Goal: Task Accomplishment & Management: Complete application form

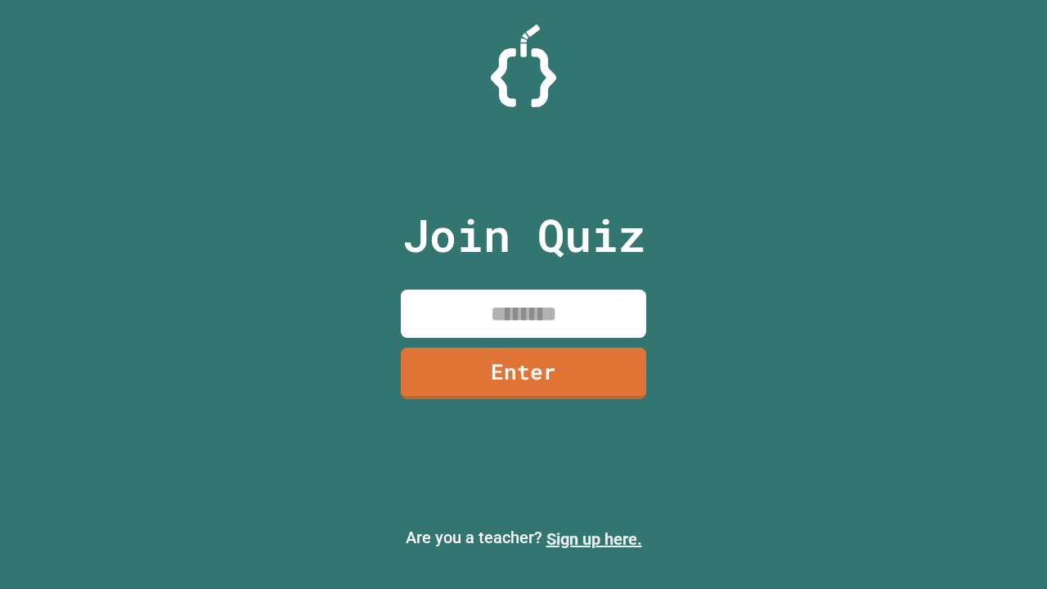
click at [594, 539] on link "Sign up here." at bounding box center [595, 539] width 96 height 20
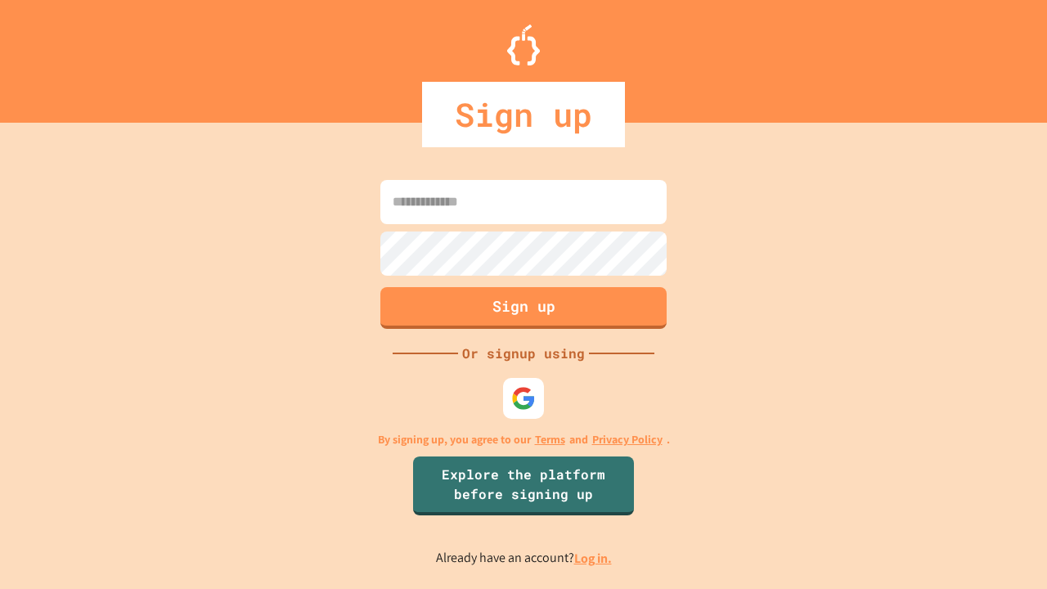
click at [594, 558] on link "Log in." at bounding box center [593, 558] width 38 height 17
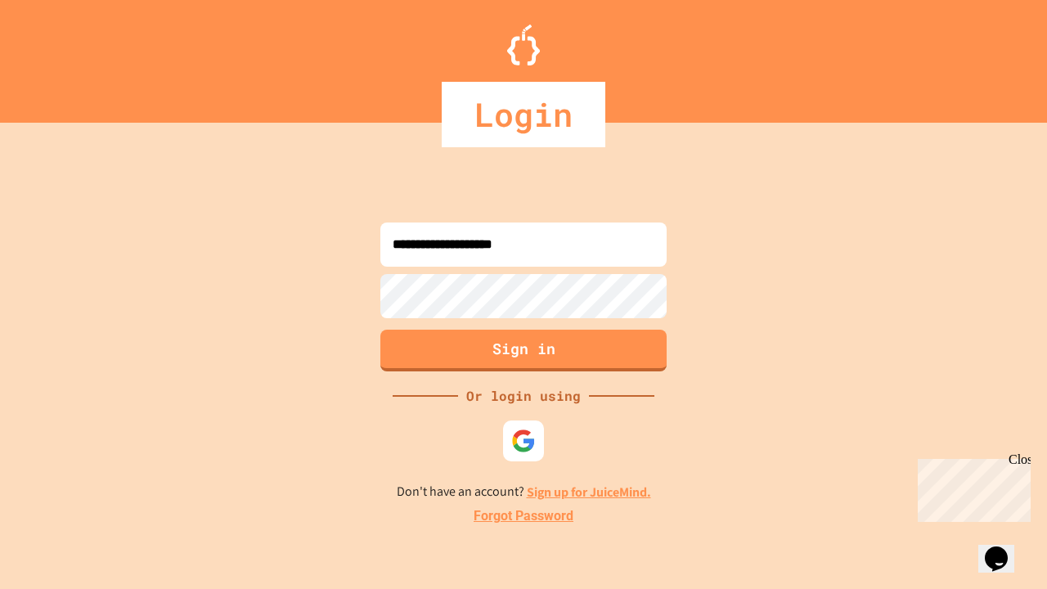
type input "**********"
